Goal: Task Accomplishment & Management: Manage account settings

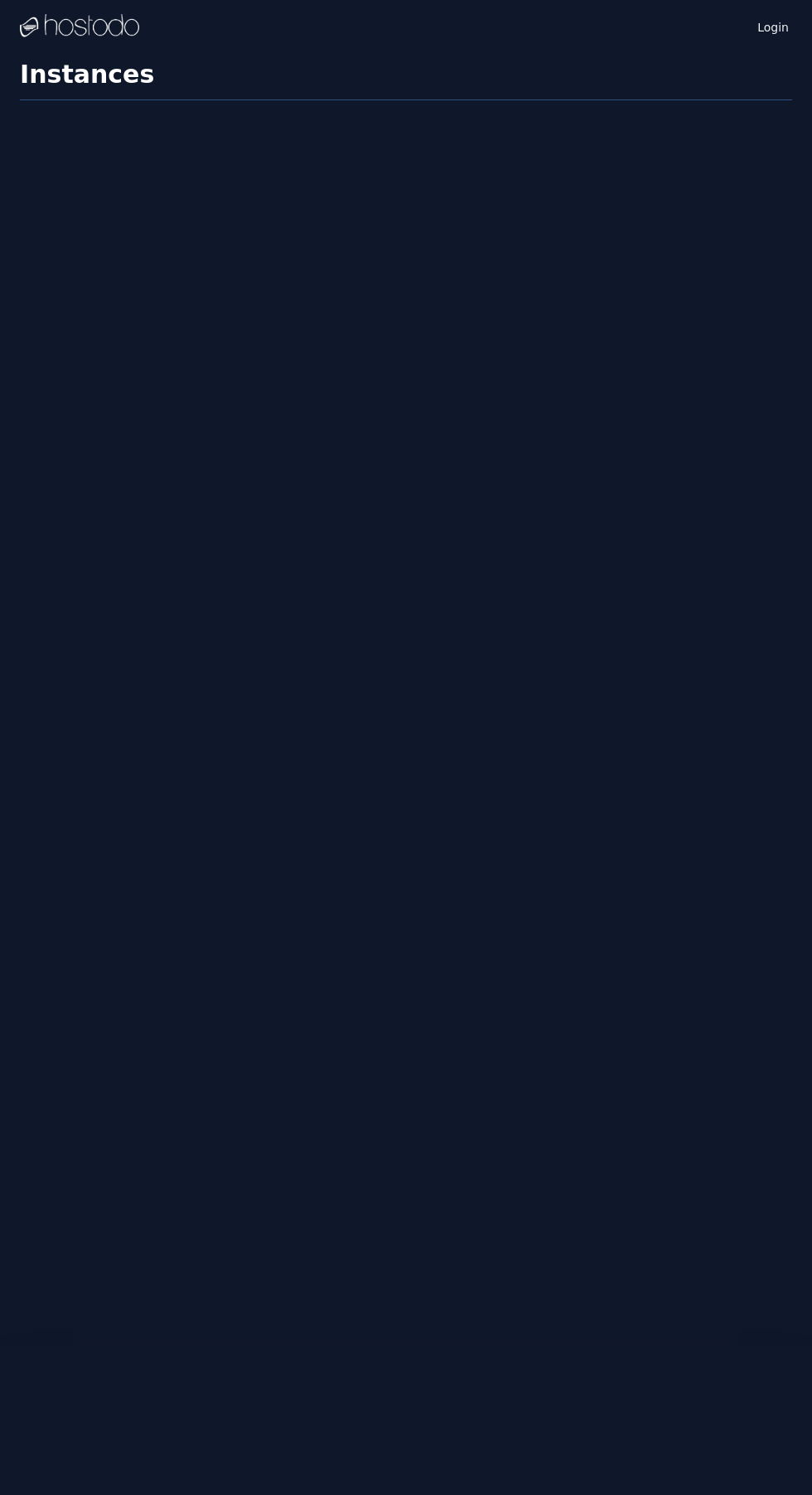
click at [770, 68] on h1 "Instances" at bounding box center [406, 80] width 772 height 41
click at [774, 34] on link "Login" at bounding box center [773, 27] width 38 height 22
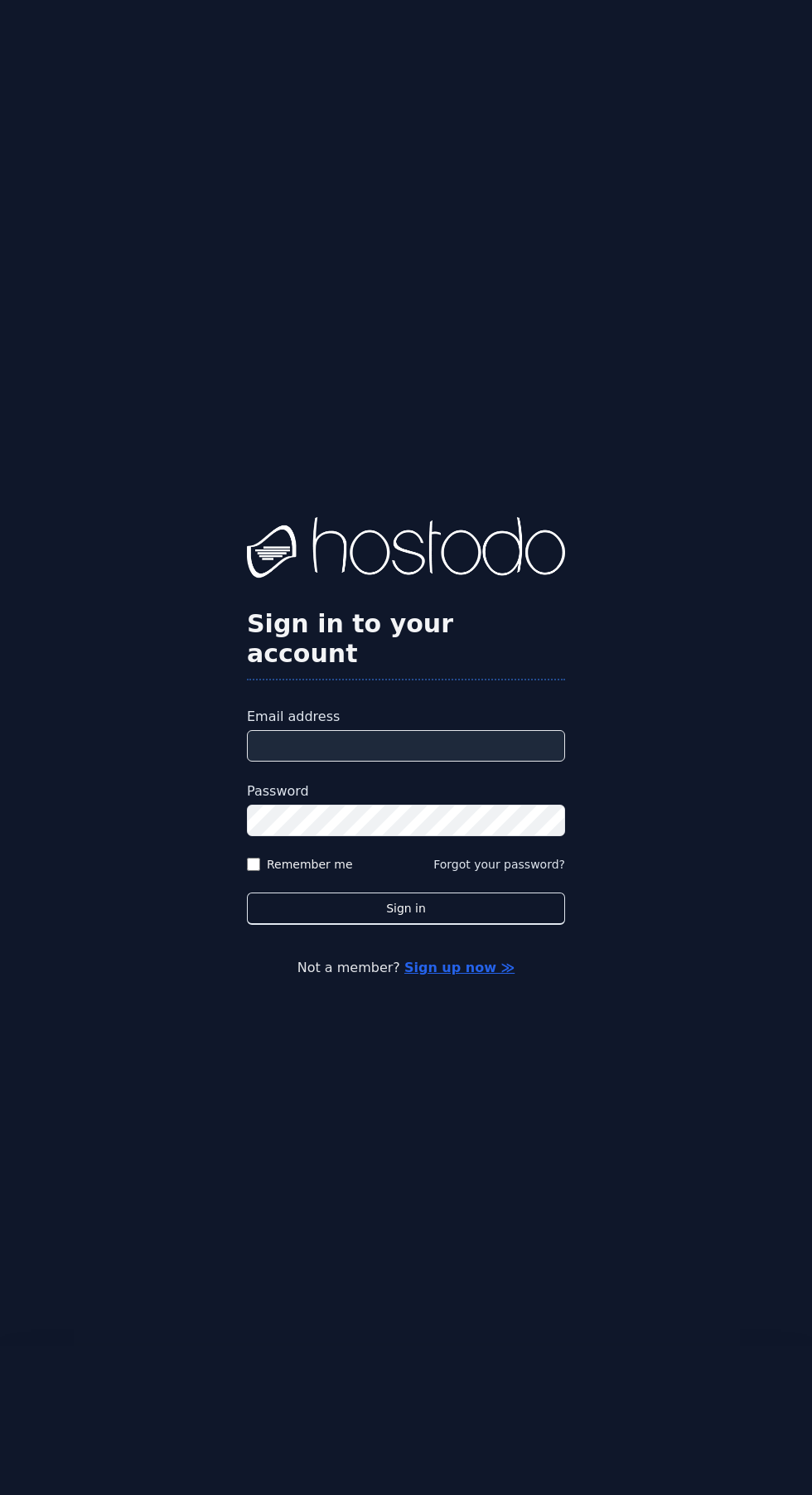
click at [462, 761] on input "Email address" at bounding box center [406, 747] width 318 height 32
type input "**********"
click at [247, 893] on button "Sign in" at bounding box center [406, 909] width 318 height 32
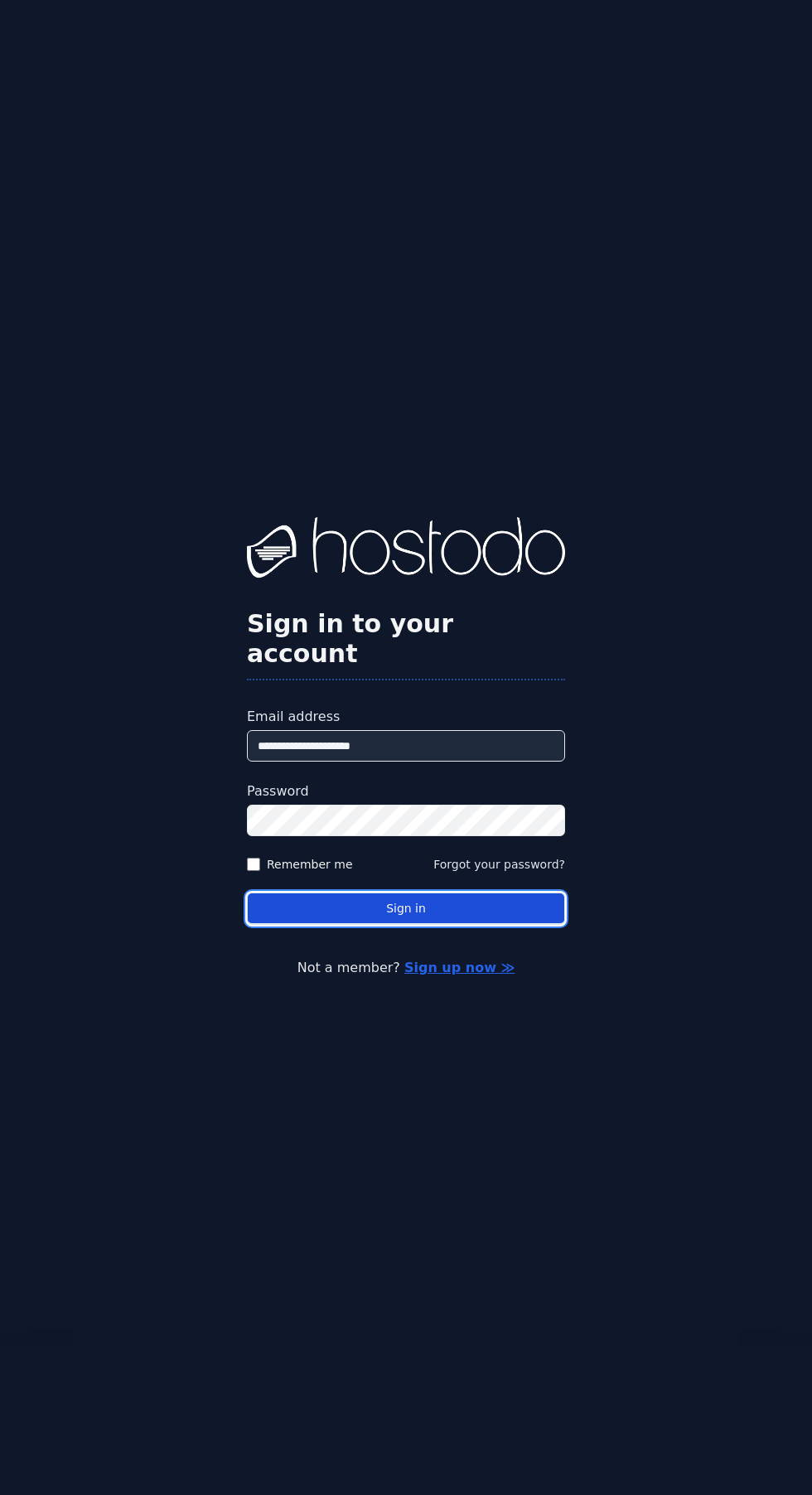
click at [437, 925] on button "Sign in" at bounding box center [406, 909] width 318 height 32
click at [434, 925] on button "Sign in" at bounding box center [406, 909] width 318 height 32
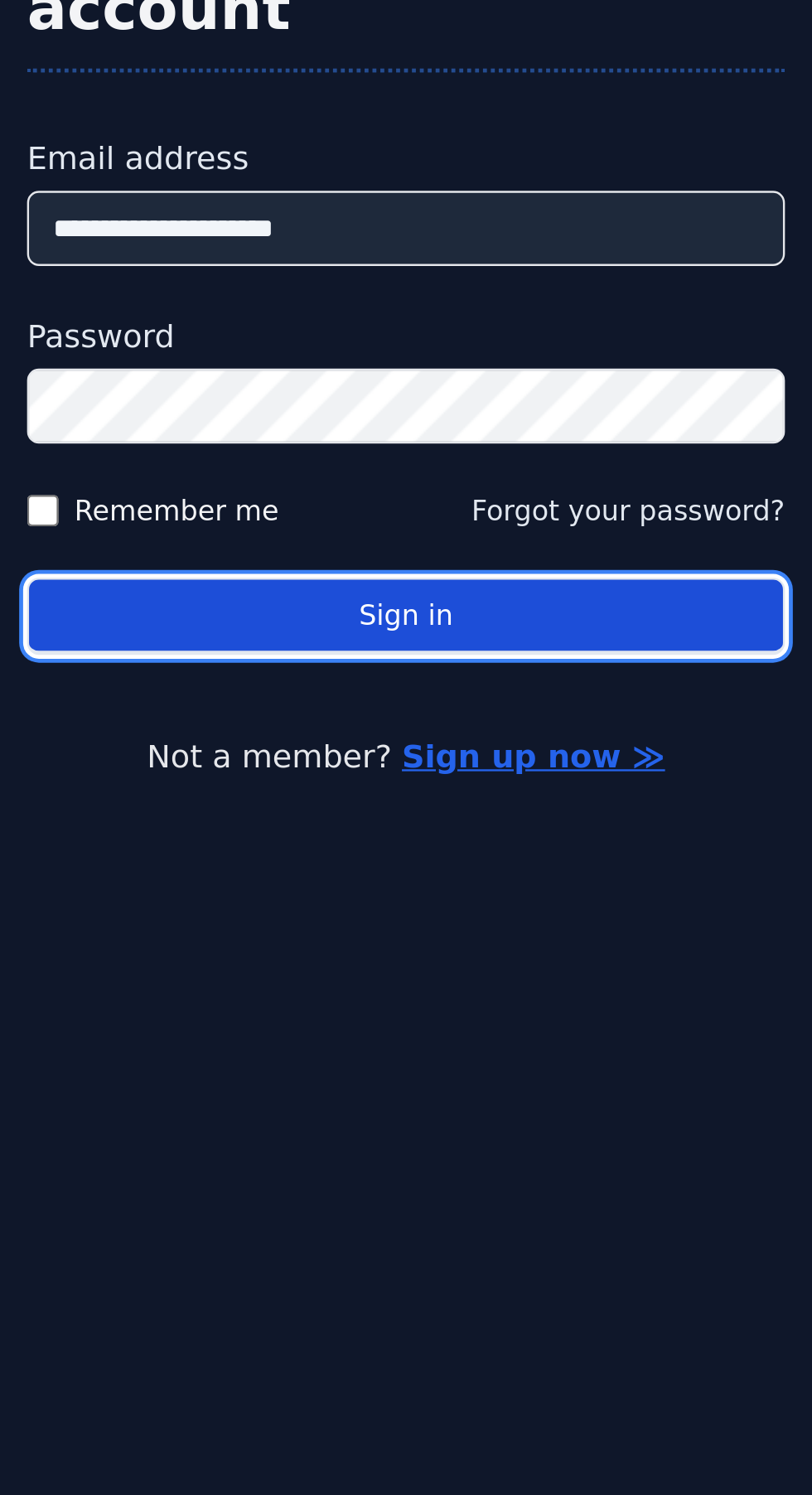
click at [484, 925] on button "Sign in" at bounding box center [406, 909] width 318 height 32
click at [489, 925] on button "Sign in" at bounding box center [406, 909] width 318 height 32
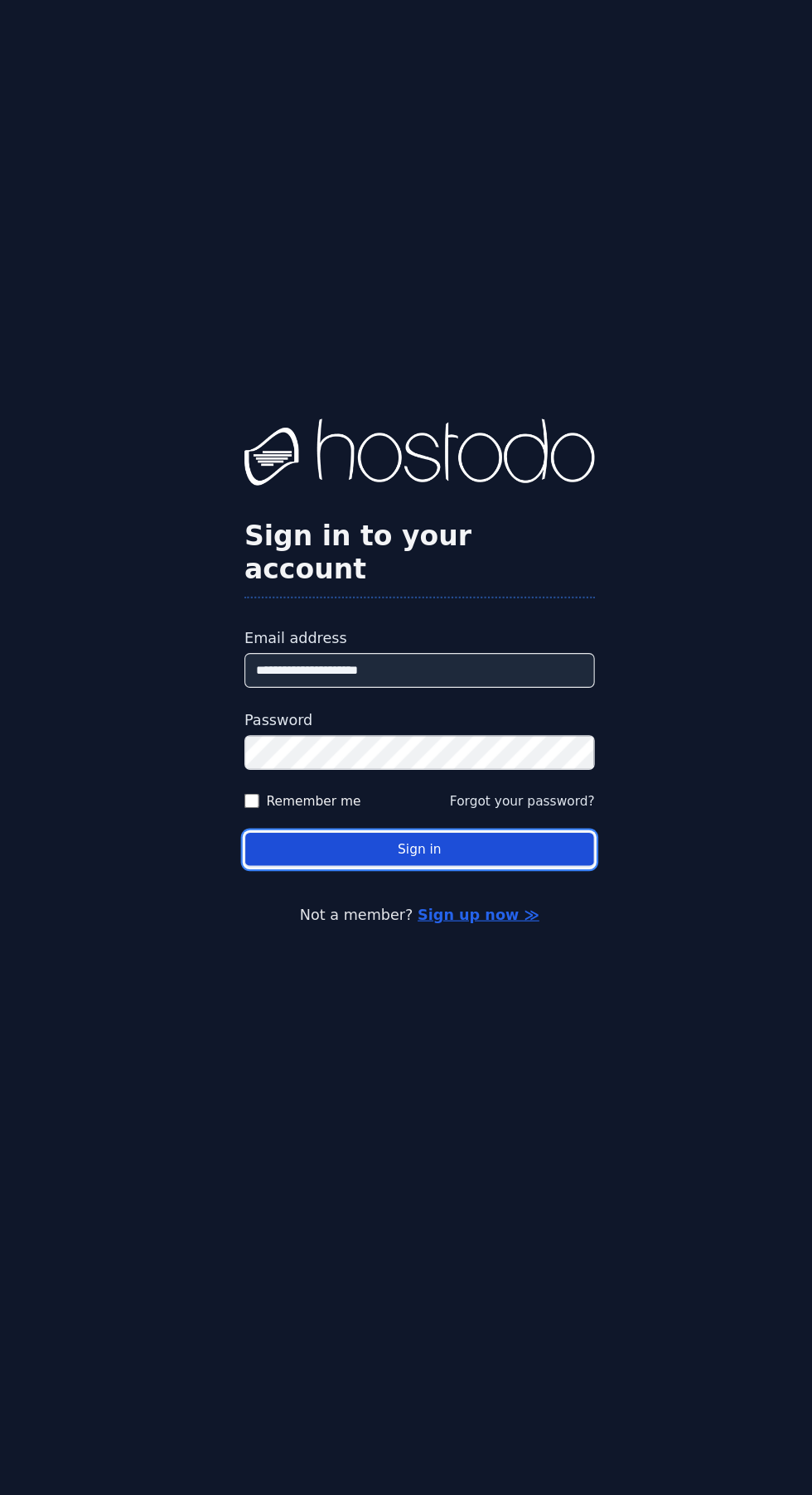
scroll to position [140, 0]
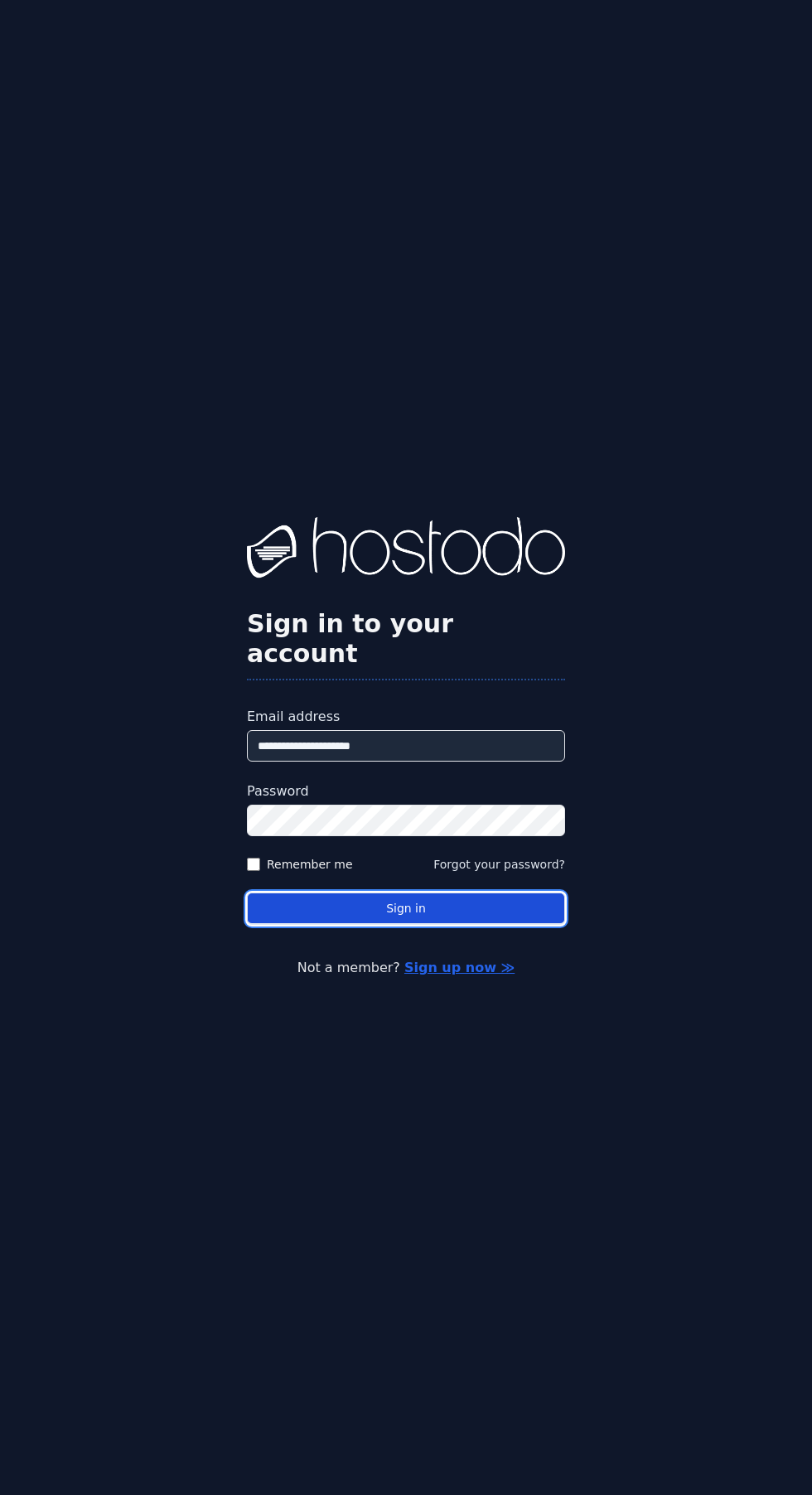
click at [469, 893] on button "Sign in" at bounding box center [406, 909] width 318 height 32
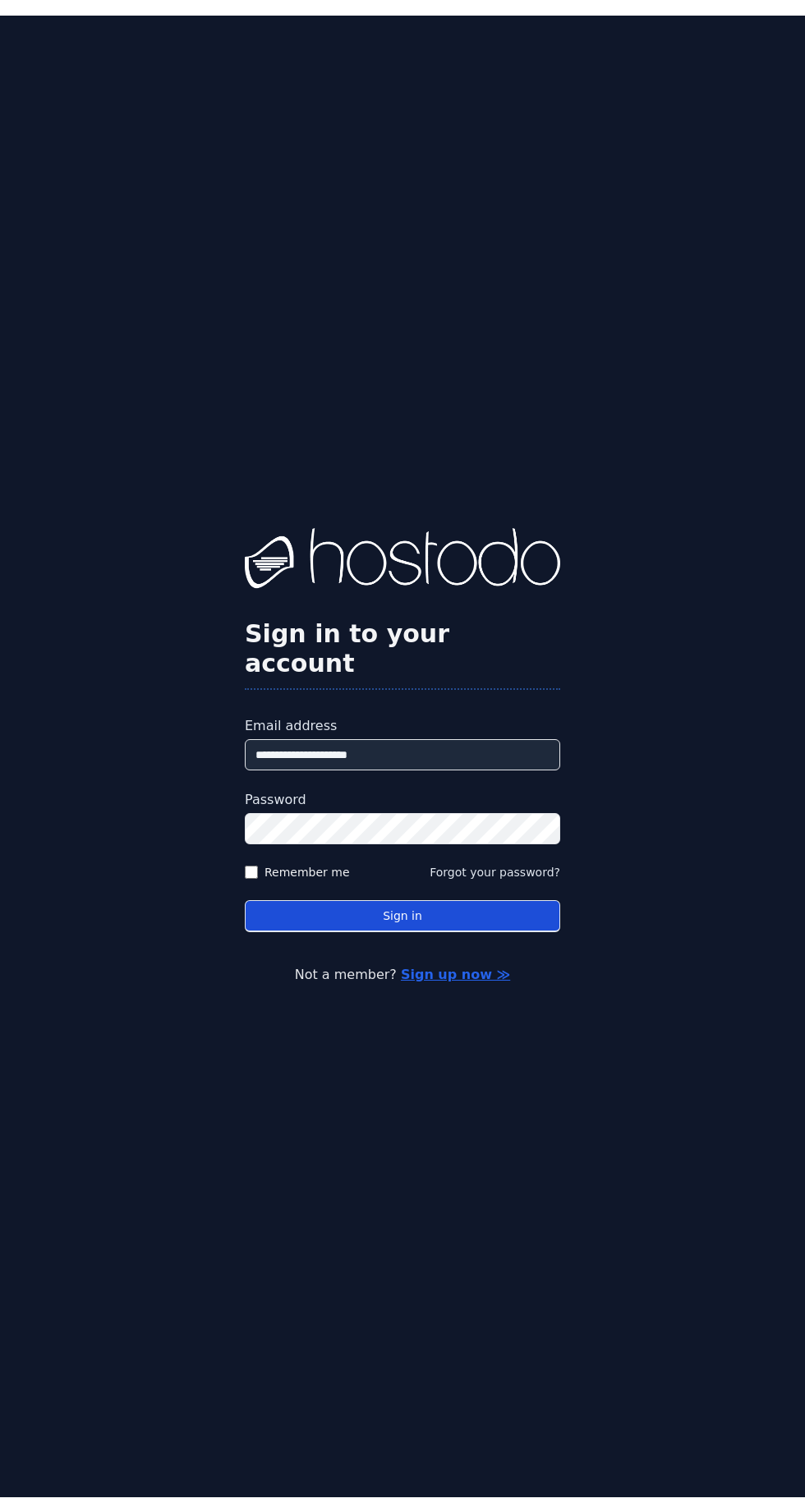
scroll to position [109, 0]
